Goal: Find specific page/section: Find specific page/section

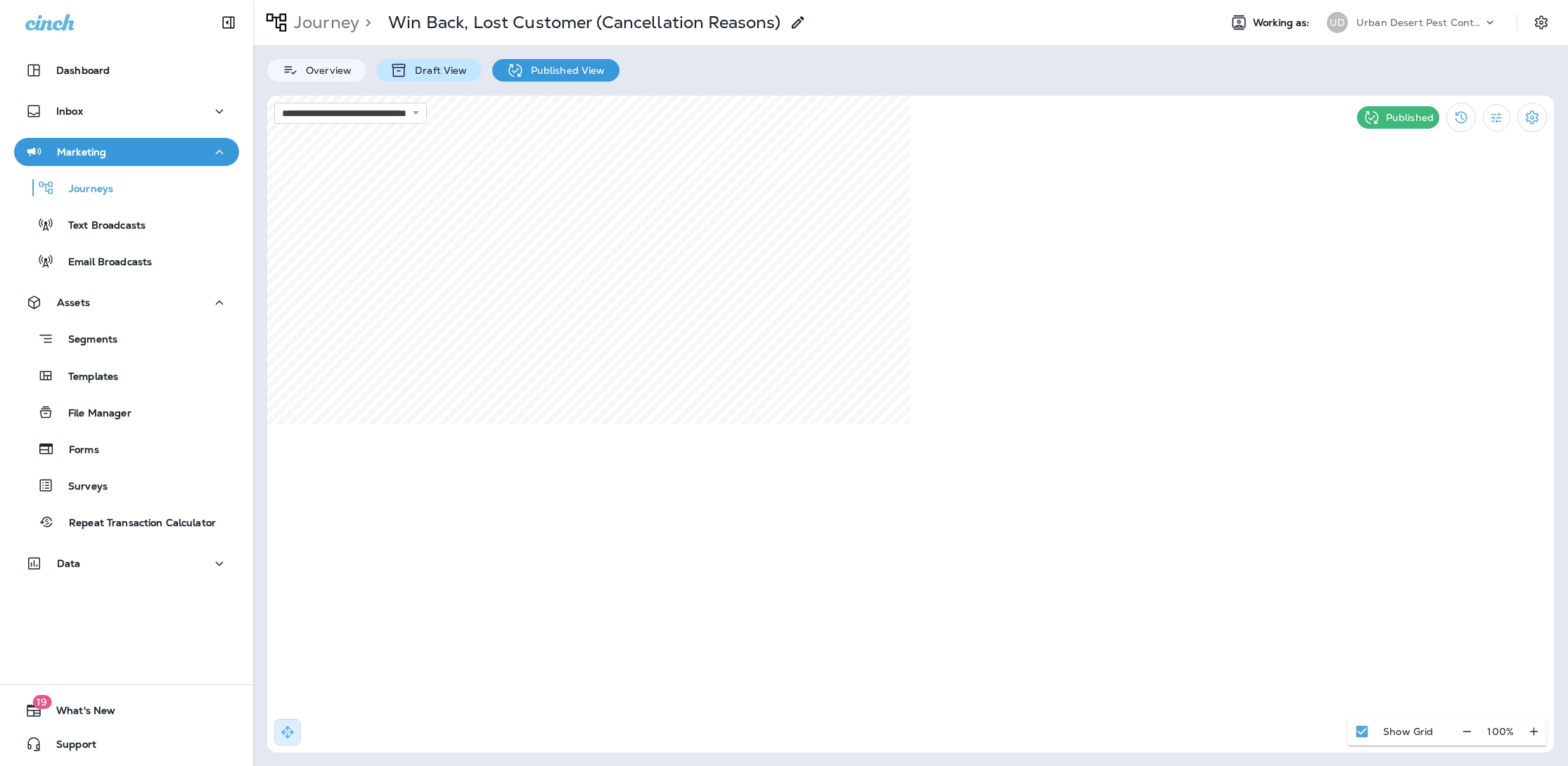
click at [400, 77] on icon at bounding box center [399, 70] width 18 height 17
click at [409, 72] on p "Draft View" at bounding box center [437, 70] width 59 height 11
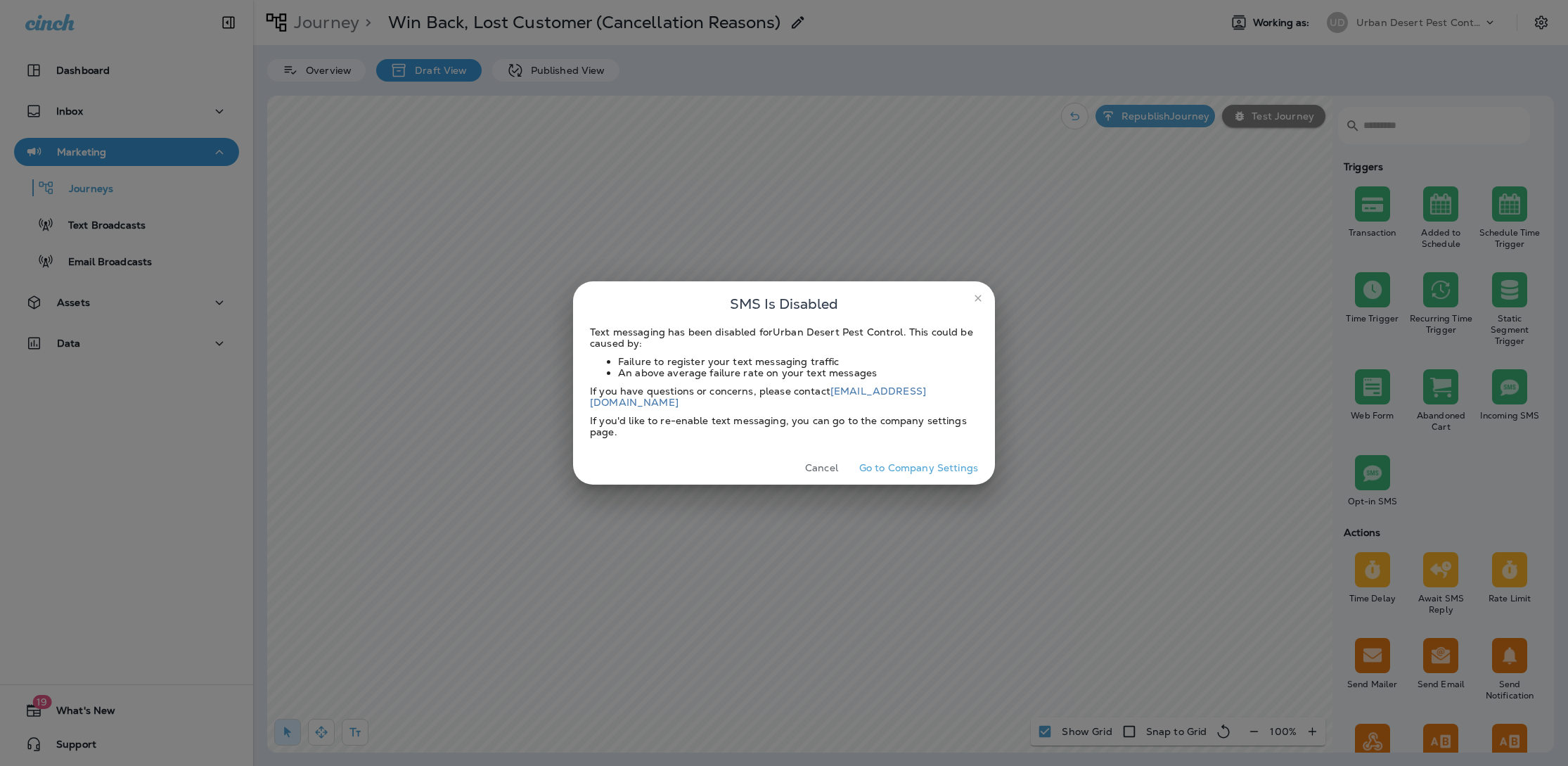
click at [978, 301] on icon "close" at bounding box center [978, 298] width 11 height 11
